Goal: Task Accomplishment & Management: Manage account settings

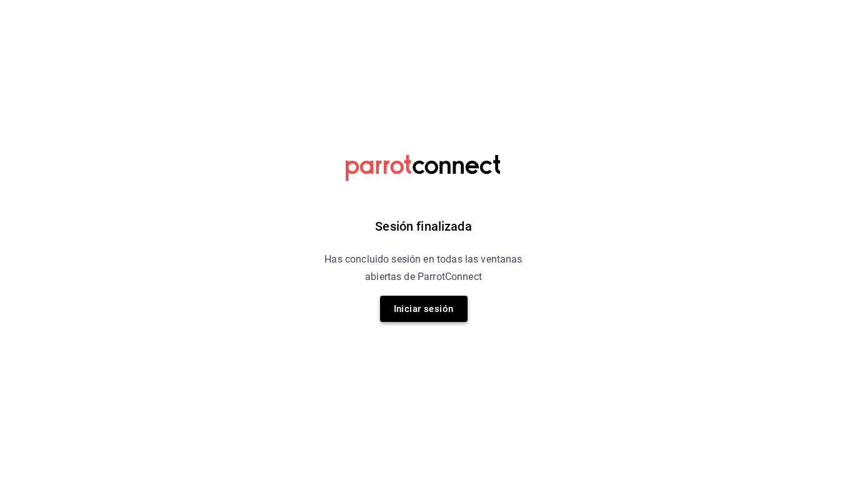
click at [432, 307] on button "Iniciar sesión" at bounding box center [424, 309] width 88 height 26
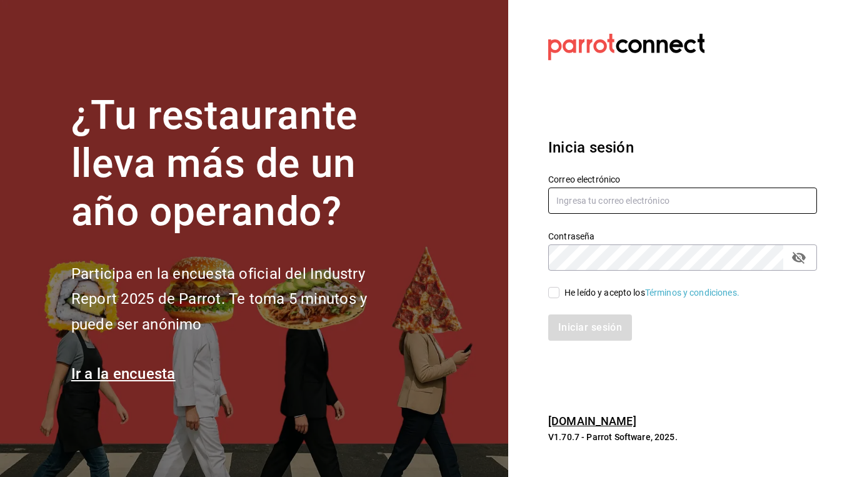
click at [593, 211] on input "text" at bounding box center [683, 201] width 269 height 26
type input "[EMAIL_ADDRESS][DOMAIN_NAME]"
click at [575, 284] on div "He leído y acepto los Términos y condiciones." at bounding box center [676, 285] width 284 height 29
click at [563, 291] on span "He leído y acepto los Términos y condiciones." at bounding box center [650, 292] width 180 height 13
click at [560, 291] on input "He leído y acepto los Términos y condiciones." at bounding box center [554, 292] width 11 height 11
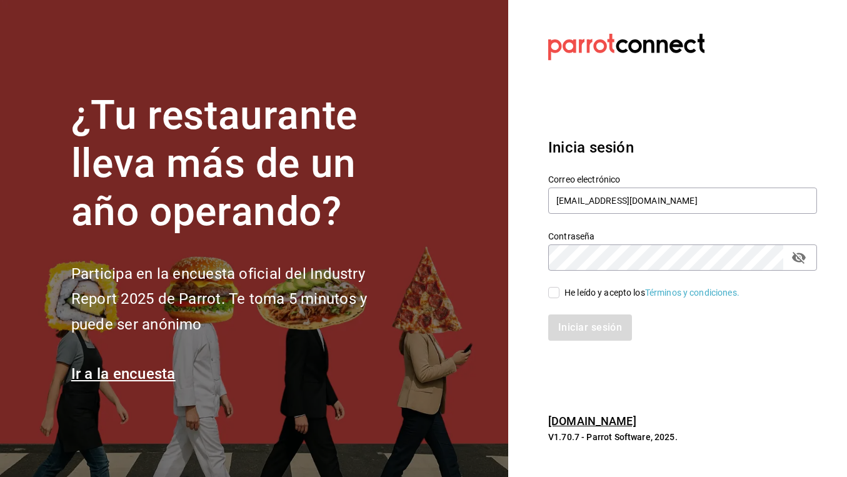
checkbox input "true"
click at [563, 318] on button "Iniciar sesión" at bounding box center [591, 328] width 85 height 26
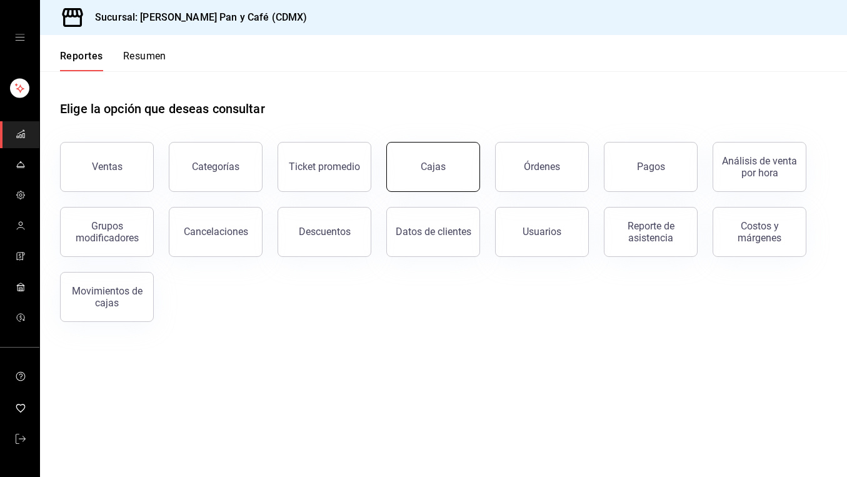
click at [392, 186] on link "Cajas" at bounding box center [434, 167] width 94 height 50
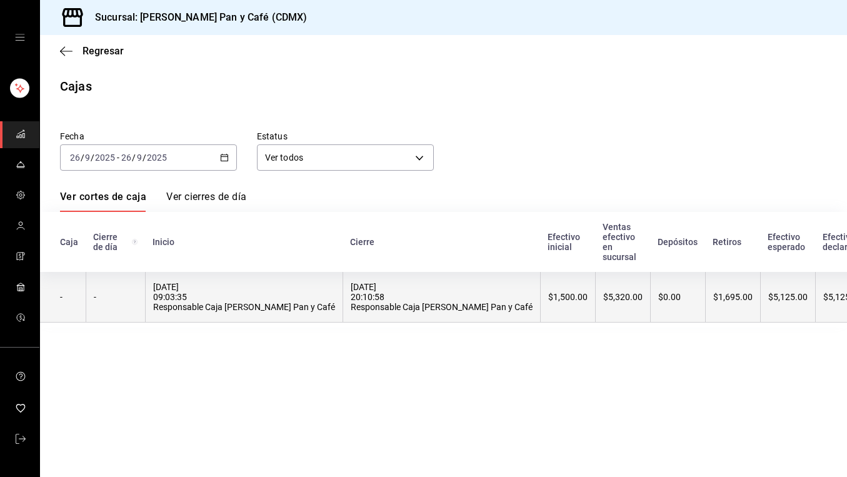
click at [714, 301] on div "$1,695.00" at bounding box center [733, 297] width 39 height 10
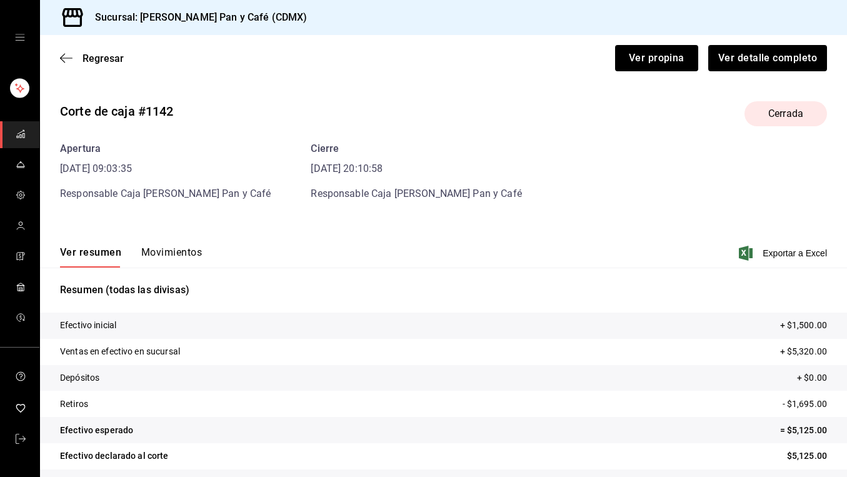
click at [179, 251] on button "Movimientos" at bounding box center [171, 256] width 61 height 21
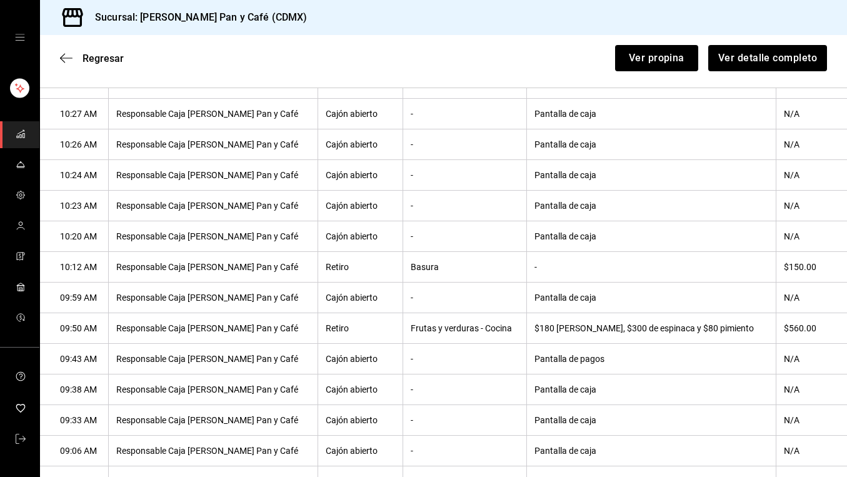
scroll to position [781, 0]
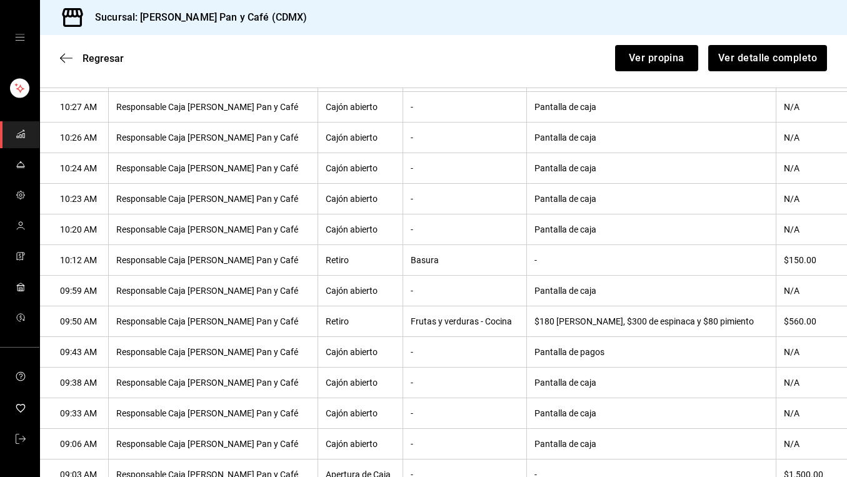
click at [574, 337] on th "$180 de lechuga, $300 de espinaca y $80 pimiento" at bounding box center [651, 321] width 249 height 31
click at [644, 335] on th "$180 de lechuga, $300 de espinaca y $80 pimiento" at bounding box center [651, 321] width 249 height 31
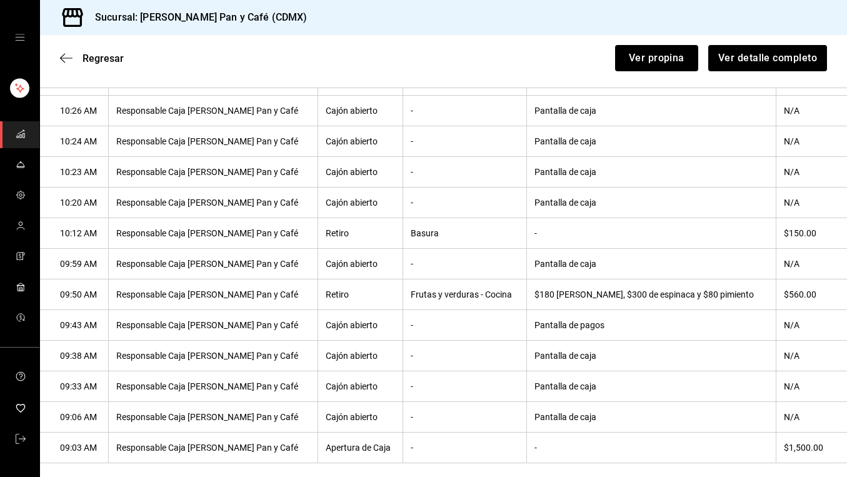
scroll to position [834, 0]
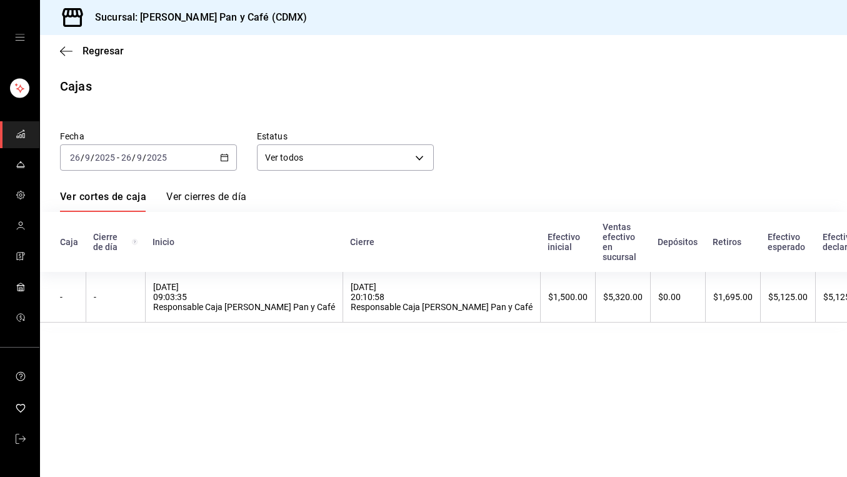
click at [225, 163] on div "2025-09-26 26 / 9 / 2025 - 2025-09-26 26 / 9 / 2025" at bounding box center [148, 157] width 177 height 26
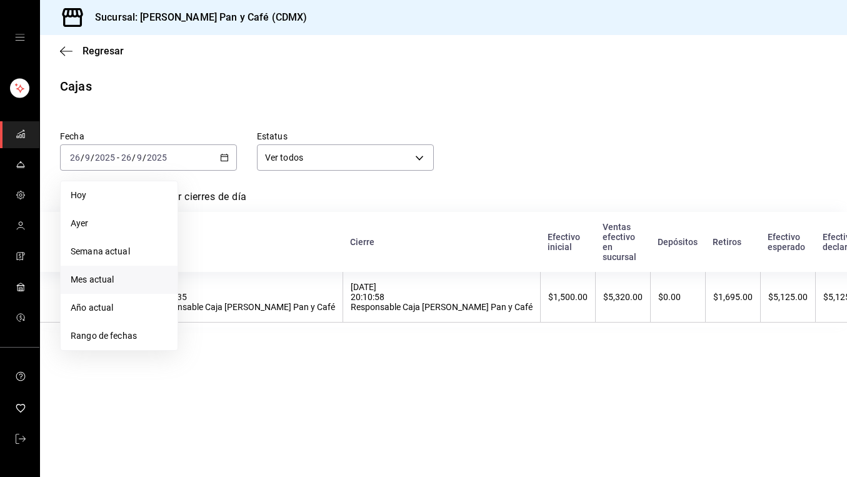
click at [122, 290] on li "Mes actual" at bounding box center [119, 280] width 117 height 28
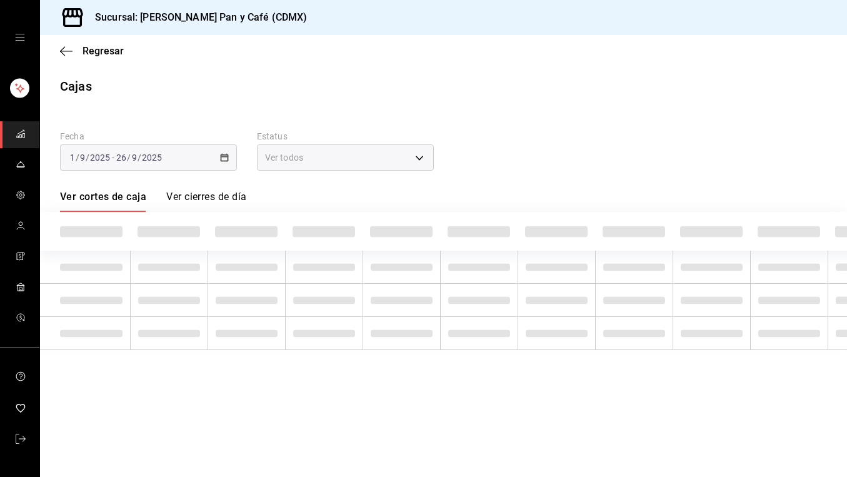
click at [228, 149] on div "2025-09-01 1 / 9 / 2025 - 2025-09-26 26 / 9 / 2025" at bounding box center [148, 157] width 177 height 26
click at [221, 163] on div "2025-09-01 1 / 9 / 2025 - 2025-09-26 26 / 9 / 2025" at bounding box center [148, 157] width 177 height 26
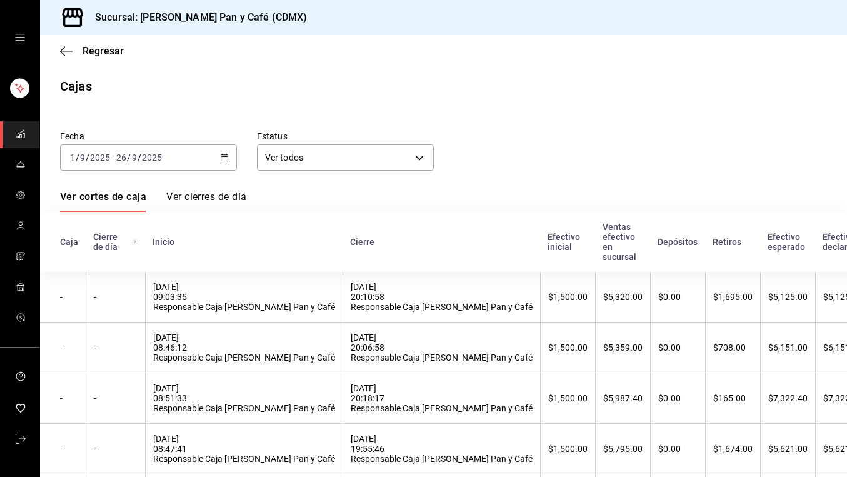
click at [221, 158] on icon "button" at bounding box center [224, 157] width 9 height 9
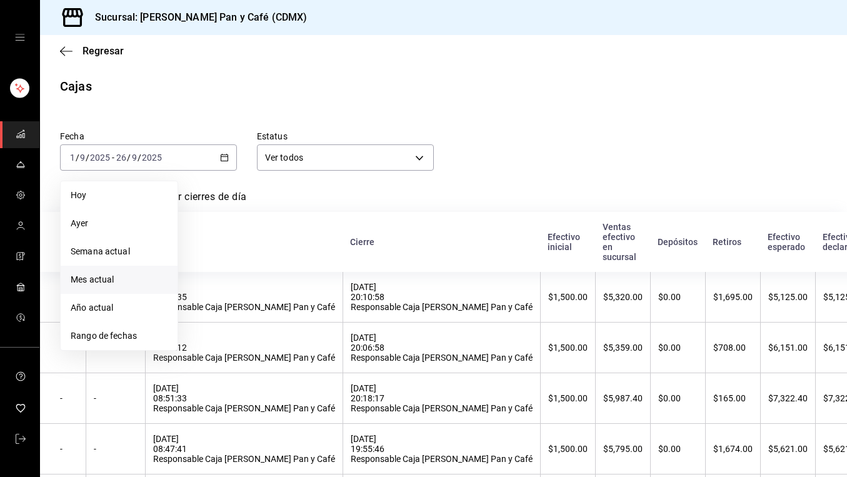
click at [99, 281] on span "Mes actual" at bounding box center [119, 279] width 97 height 13
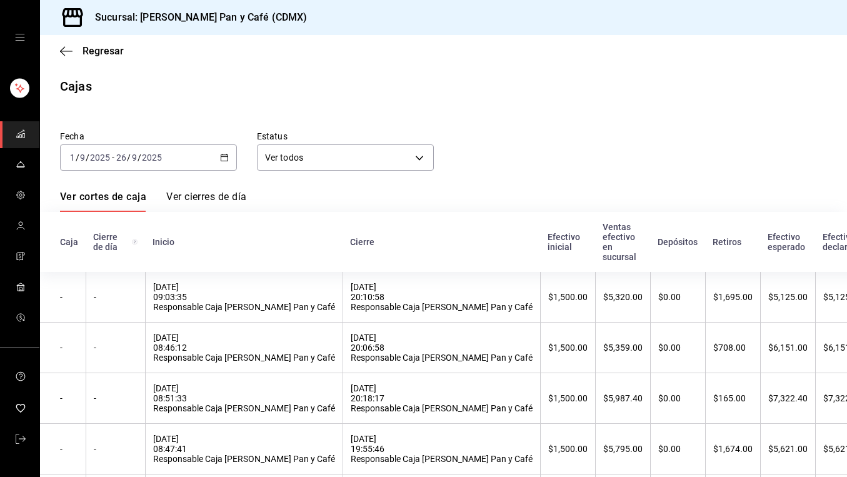
click at [113, 161] on span "-" at bounding box center [113, 158] width 3 height 10
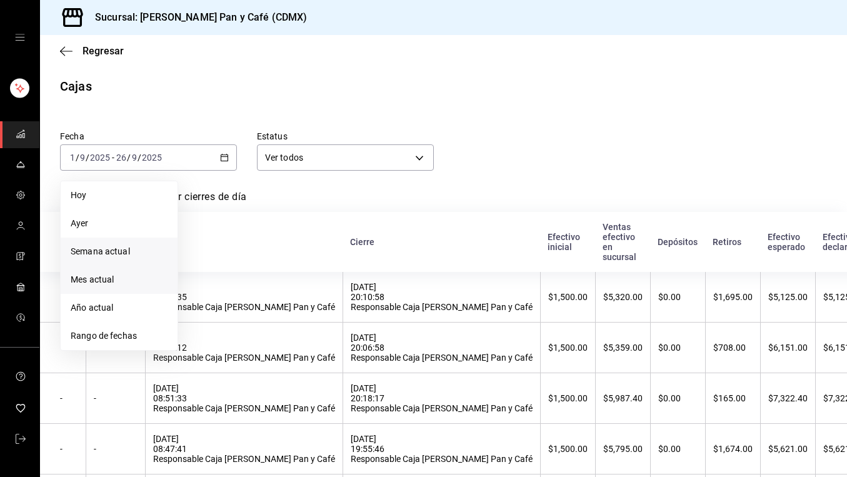
click at [85, 255] on span "Semana actual" at bounding box center [119, 251] width 97 height 13
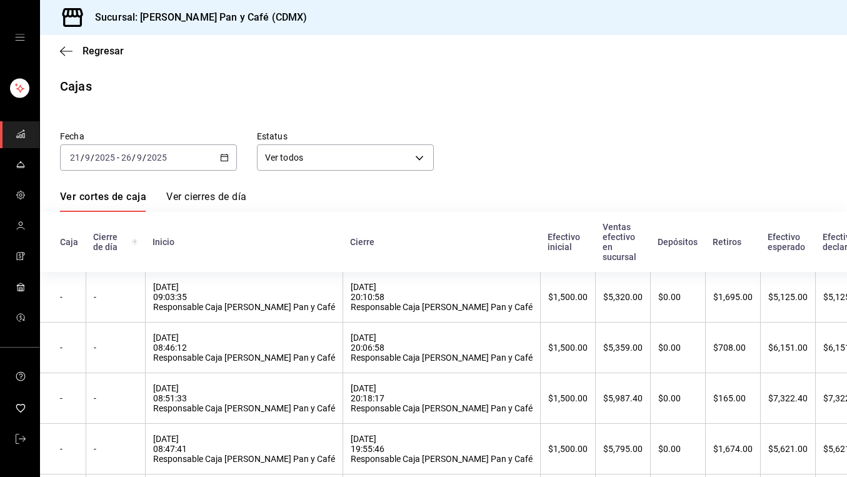
click at [121, 162] on input "26" at bounding box center [126, 158] width 11 height 10
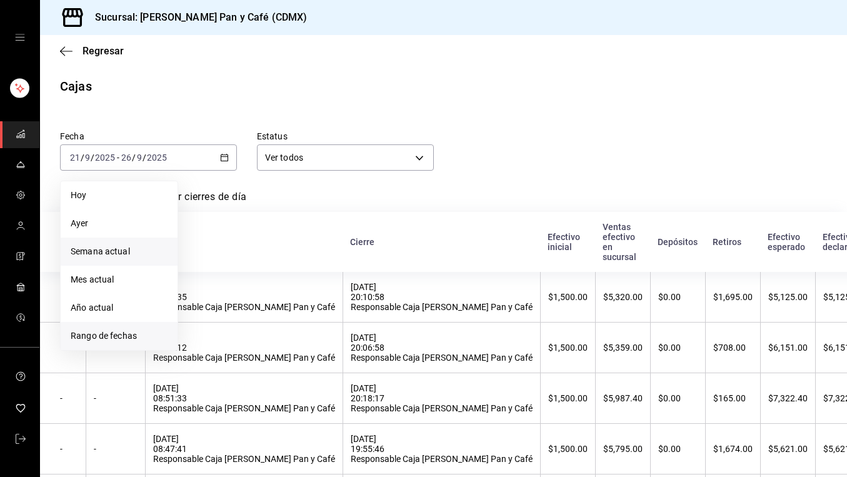
click at [108, 333] on span "Rango de fechas" at bounding box center [119, 336] width 97 height 13
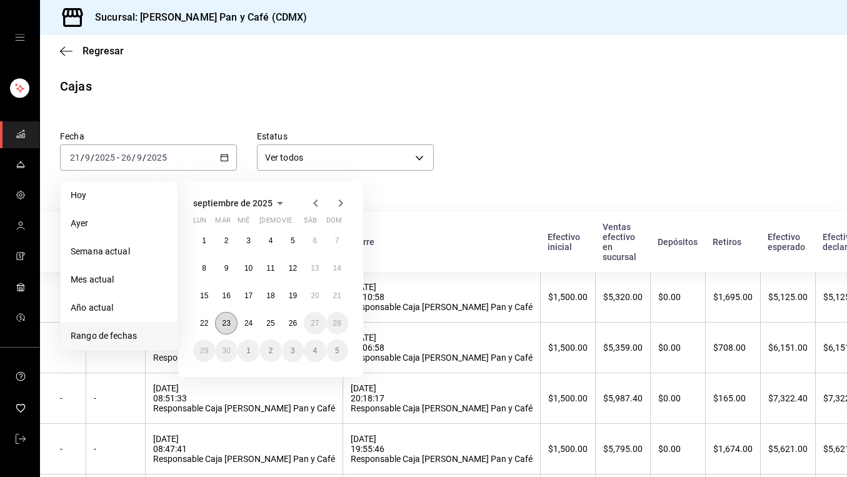
click at [233, 323] on button "23" at bounding box center [226, 323] width 22 height 23
click at [226, 323] on abbr "23" at bounding box center [226, 323] width 8 height 9
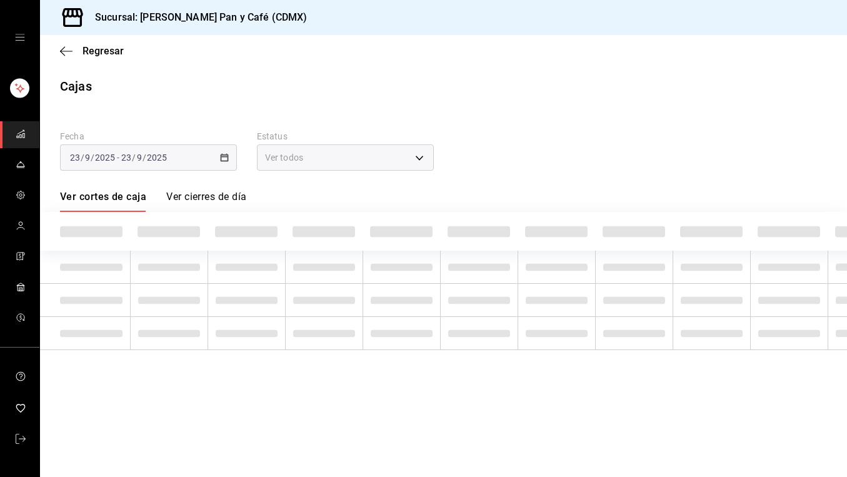
click at [226, 323] on td at bounding box center [247, 333] width 78 height 33
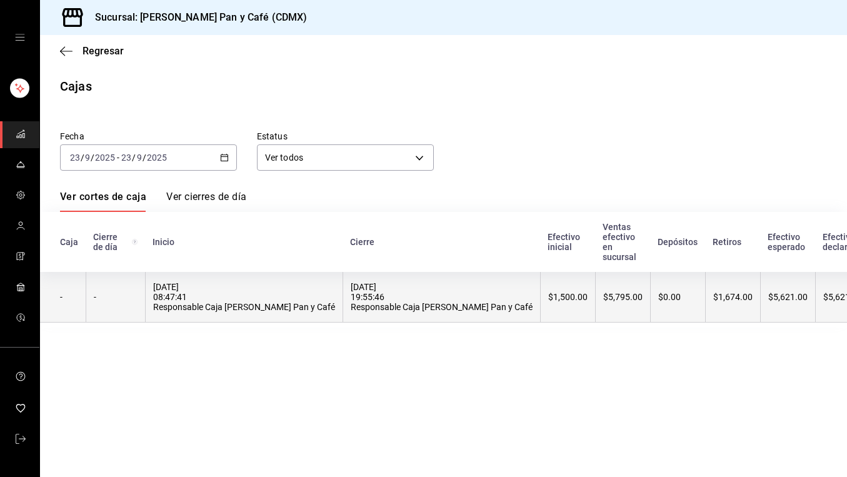
click at [706, 291] on th "$1,674.00" at bounding box center [733, 297] width 55 height 51
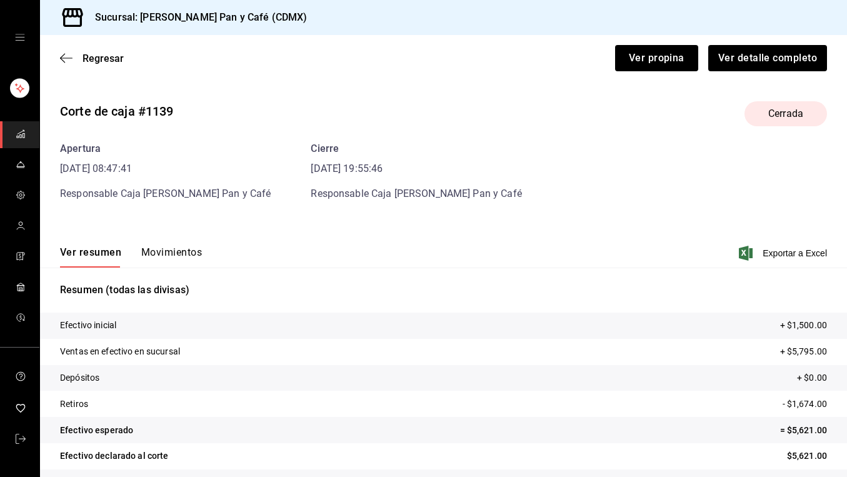
click at [169, 250] on button "Movimientos" at bounding box center [171, 256] width 61 height 21
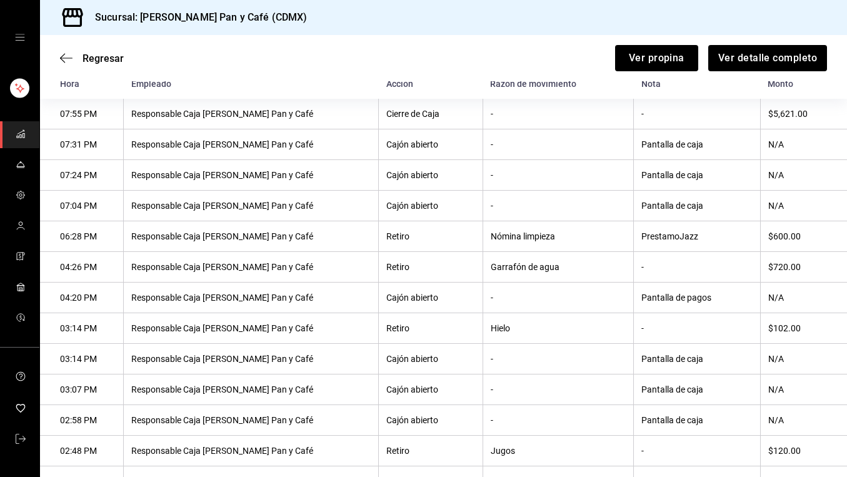
scroll to position [524, 0]
